Goal: Task Accomplishment & Management: Manage account settings

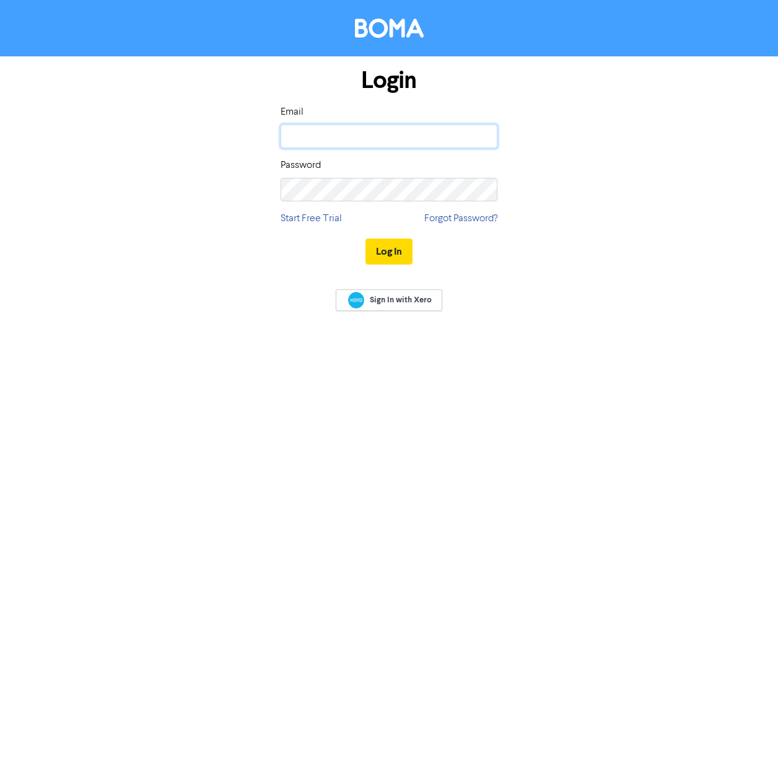
click at [358, 133] on input "email" at bounding box center [389, 136] width 217 height 24
type input "[EMAIL_ADDRESS][DOMAIN_NAME]"
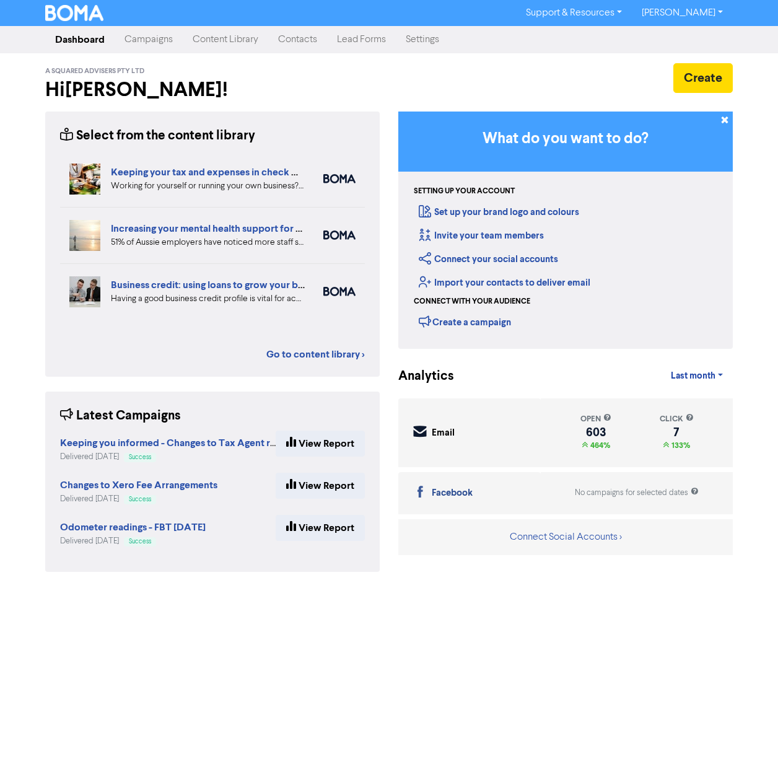
click at [302, 38] on link "Contacts" at bounding box center [297, 39] width 59 height 25
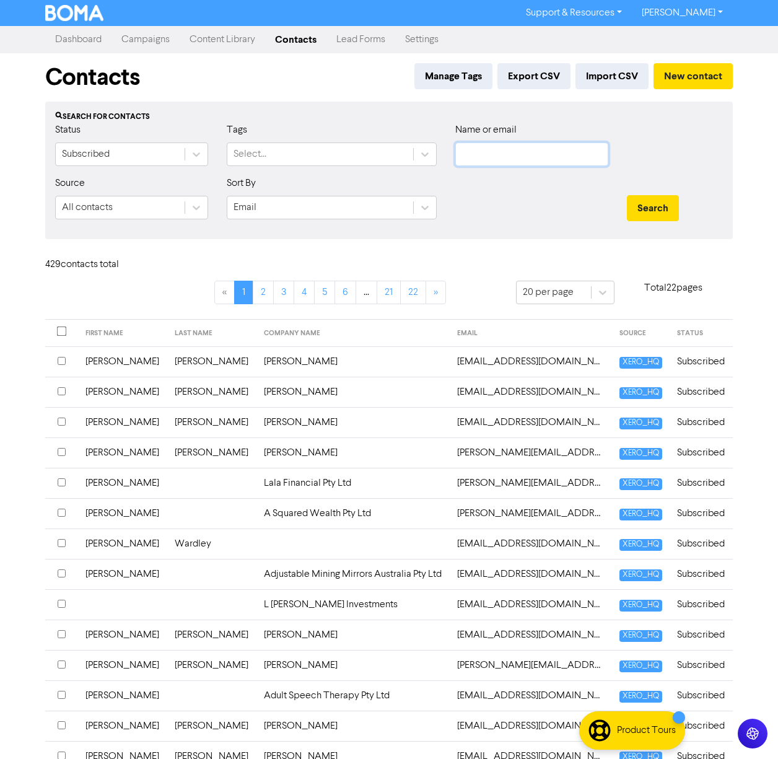
click at [505, 159] on input "text" at bounding box center [531, 154] width 153 height 24
type input "[PERSON_NAME]"
click at [627, 195] on button "Search" at bounding box center [653, 208] width 52 height 26
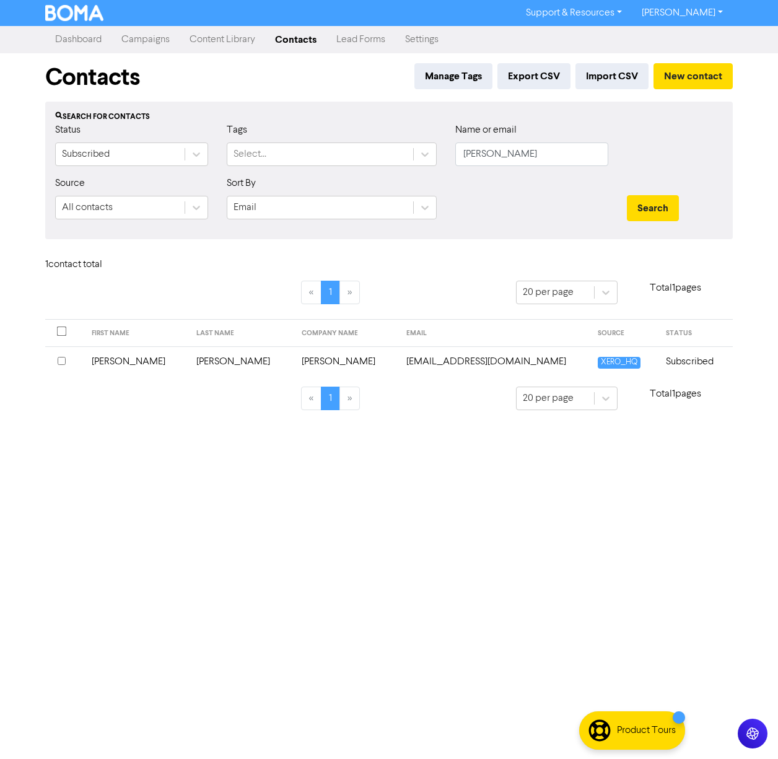
click at [115, 358] on td "[PERSON_NAME]" at bounding box center [136, 361] width 105 height 30
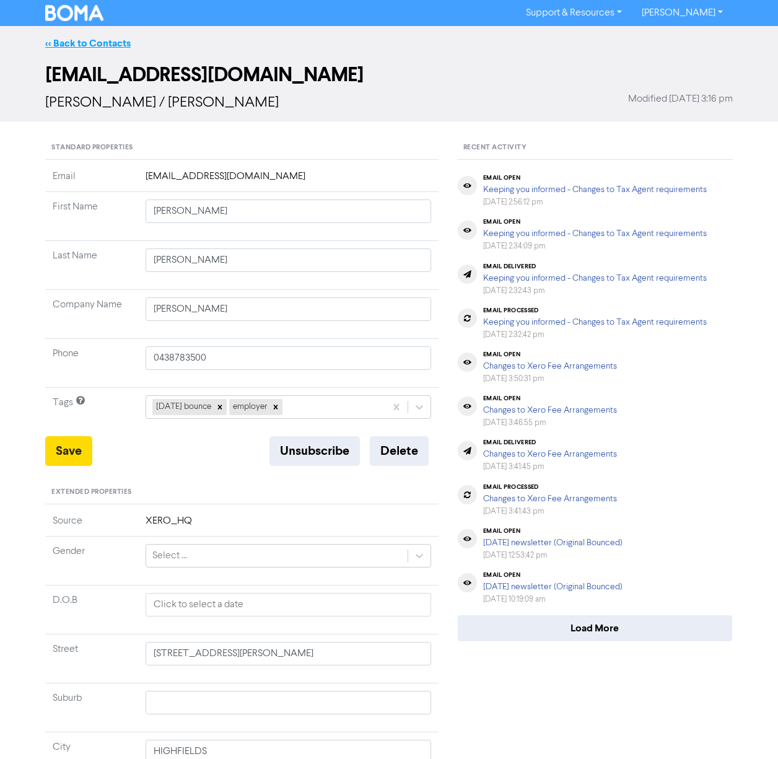
click at [103, 42] on link "<< Back to Contacts" at bounding box center [87, 43] width 85 height 12
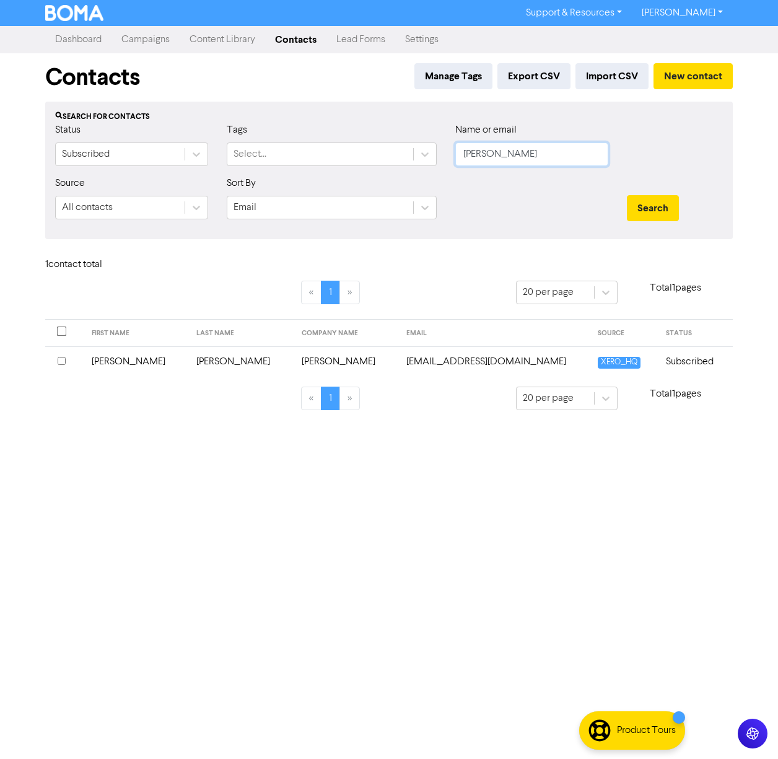
click at [482, 155] on input "[PERSON_NAME]" at bounding box center [531, 154] width 153 height 24
type input "[PERSON_NAME]"
click at [627, 195] on button "Search" at bounding box center [653, 208] width 52 height 26
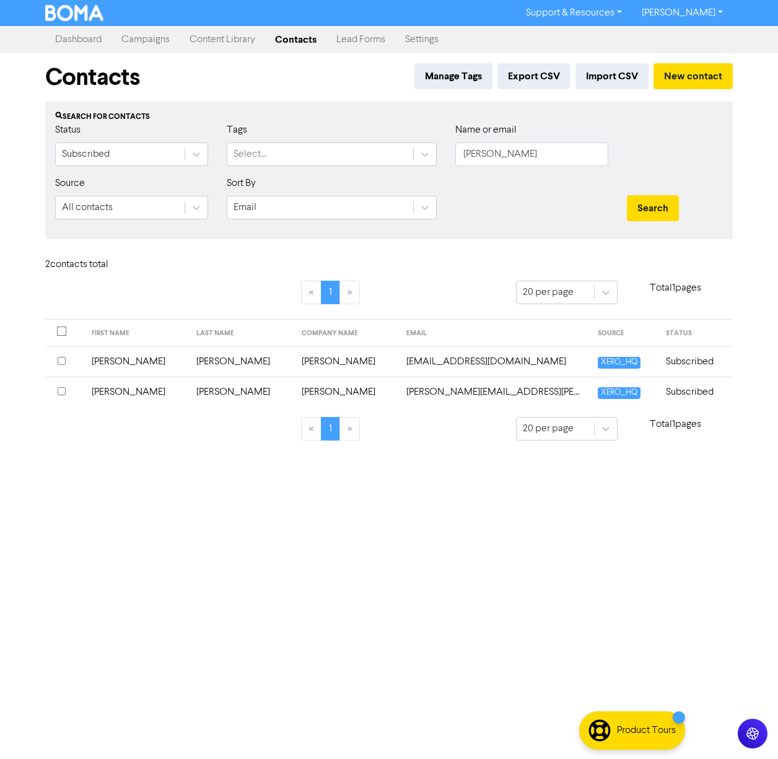
click at [115, 360] on td "[PERSON_NAME]" at bounding box center [136, 361] width 105 height 30
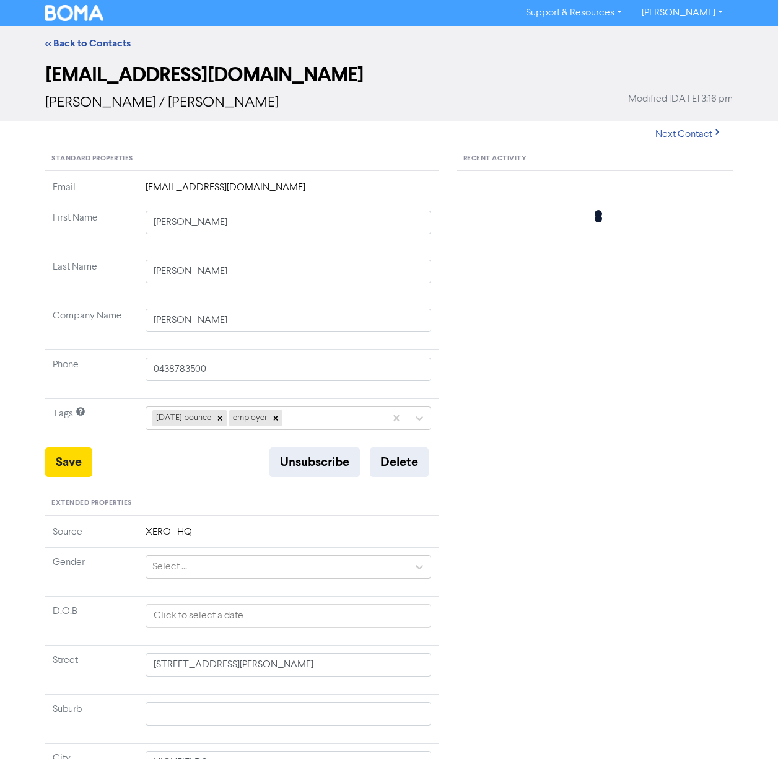
type input "[STREET_ADDRESS][PERSON_NAME]"
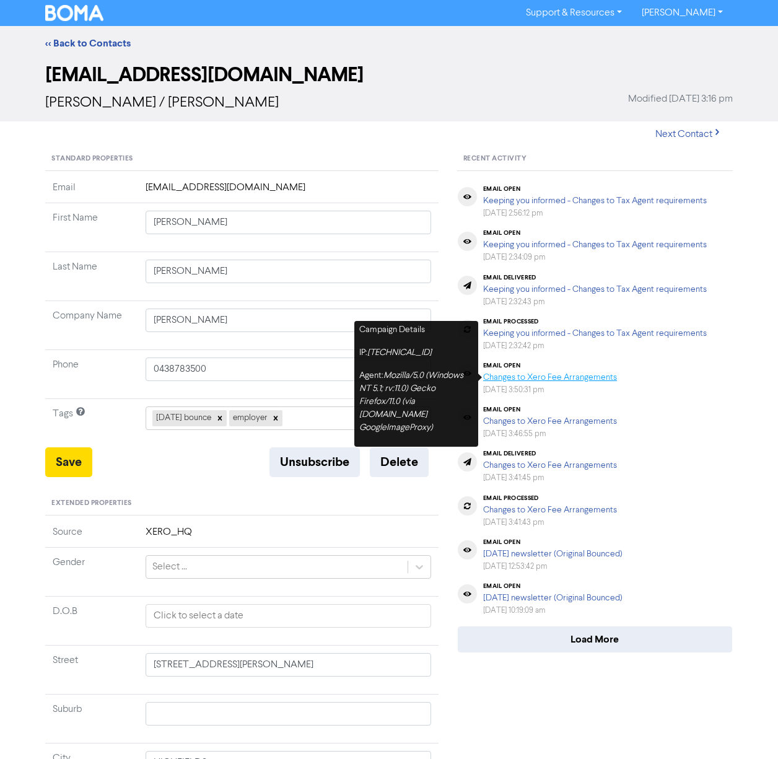
click at [573, 379] on link "Changes to Xero Fee Arrangements" at bounding box center [550, 377] width 134 height 9
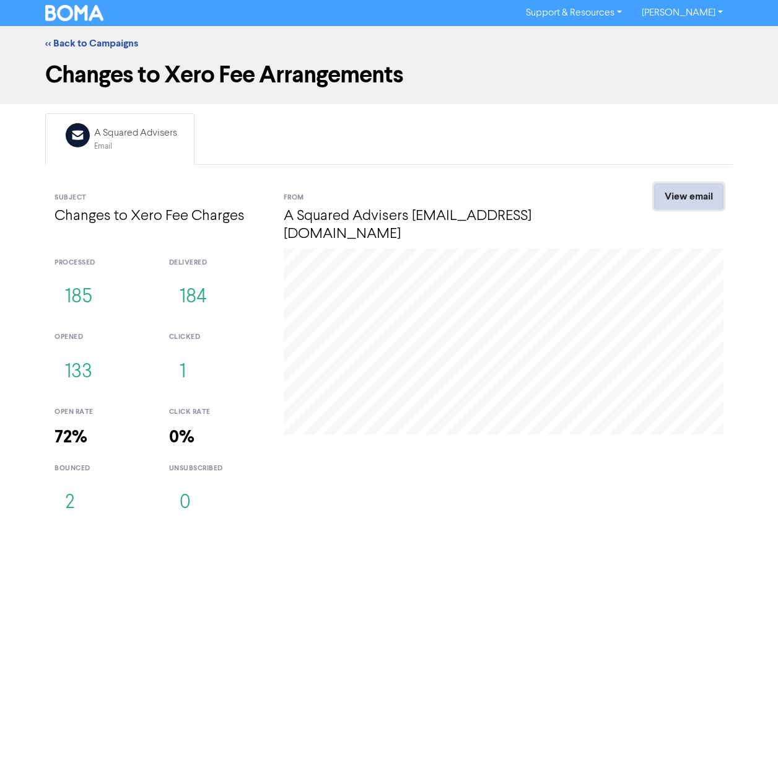
click at [660, 191] on link "View email" at bounding box center [688, 196] width 69 height 26
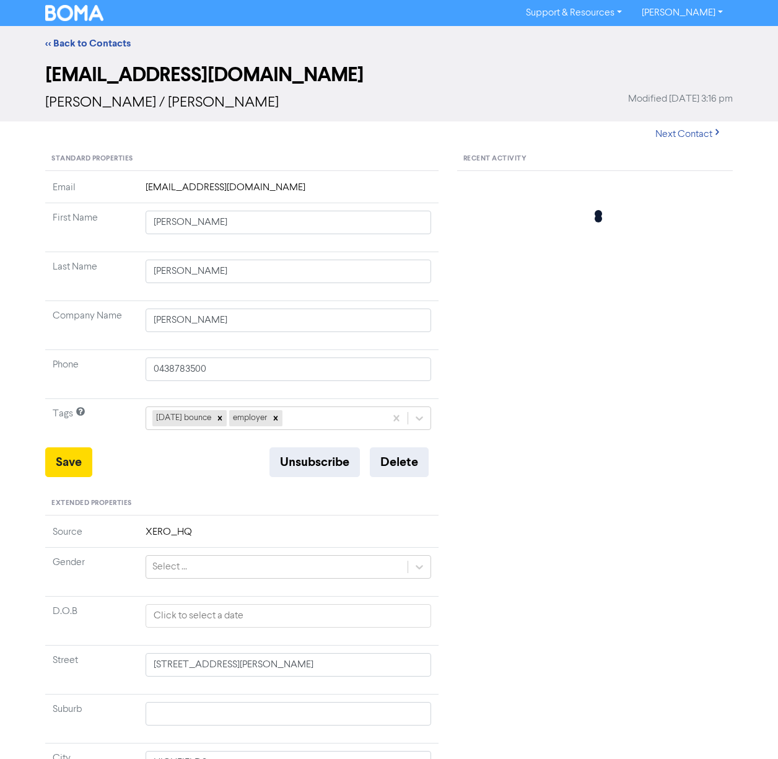
type input "[STREET_ADDRESS][PERSON_NAME]"
